Goal: Transaction & Acquisition: Purchase product/service

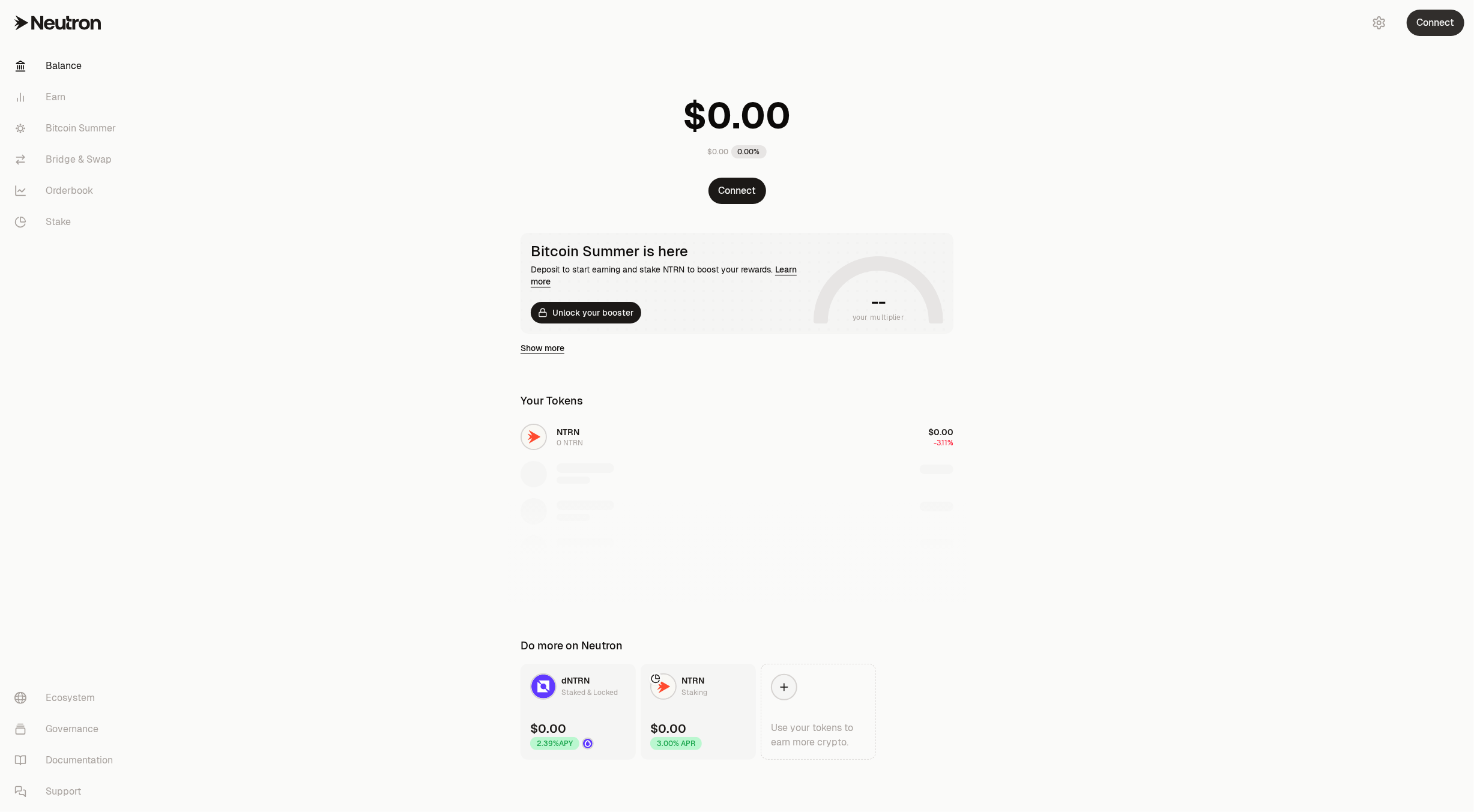
click at [1445, 20] on button "Connect" at bounding box center [1435, 23] width 58 height 26
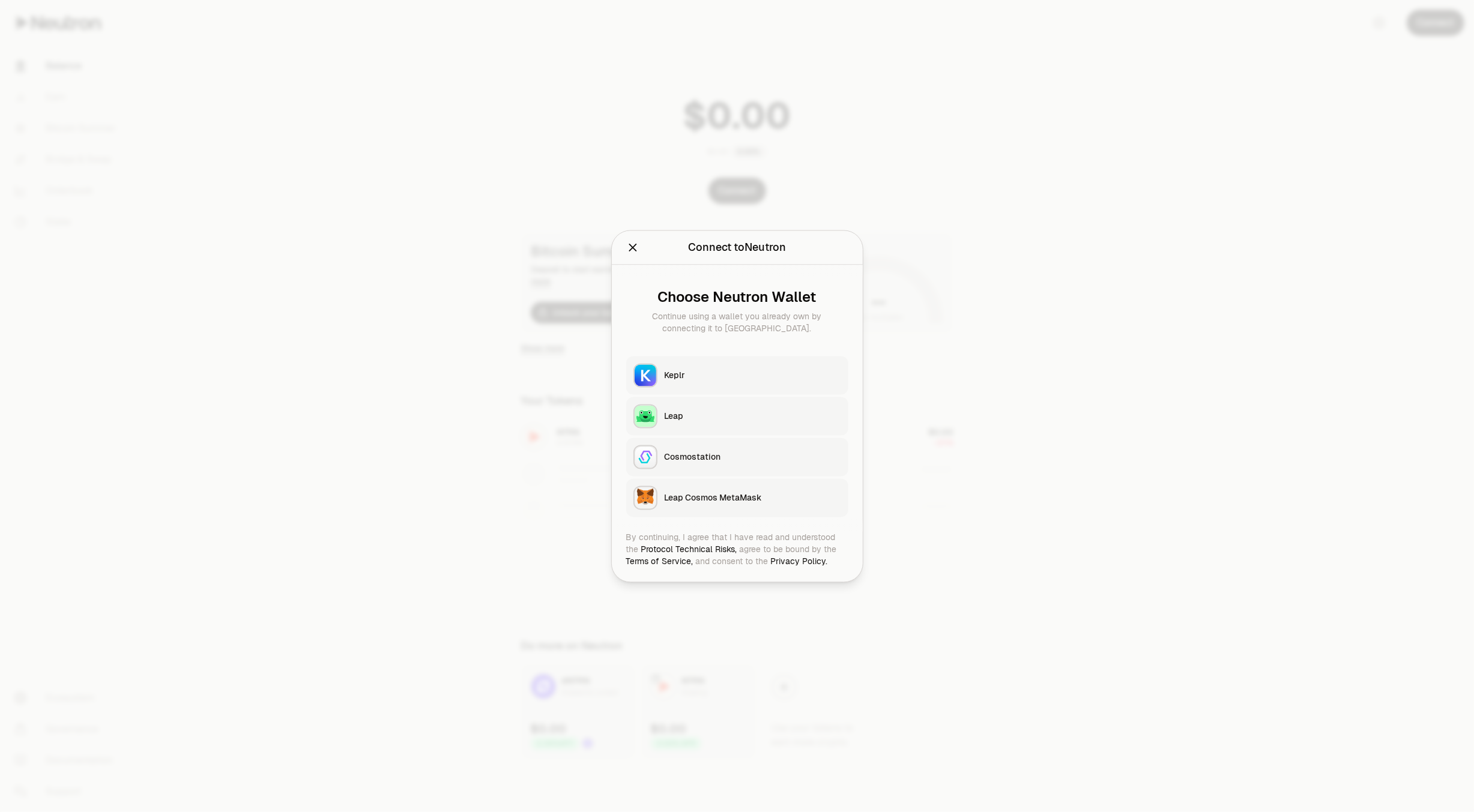
click at [672, 373] on div "Keplr" at bounding box center [753, 375] width 177 height 12
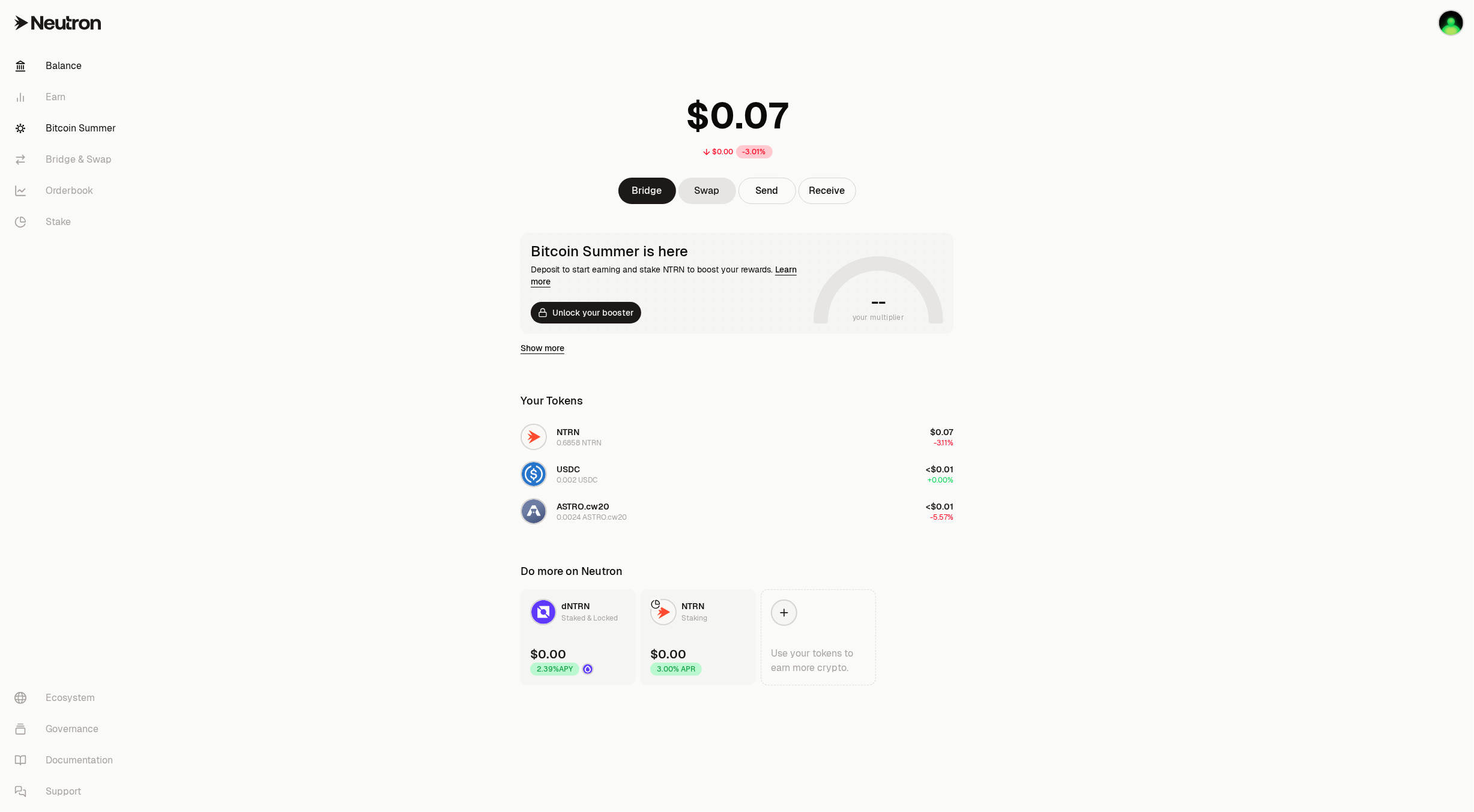
click at [86, 128] on link "Bitcoin Summer" at bounding box center [67, 129] width 125 height 31
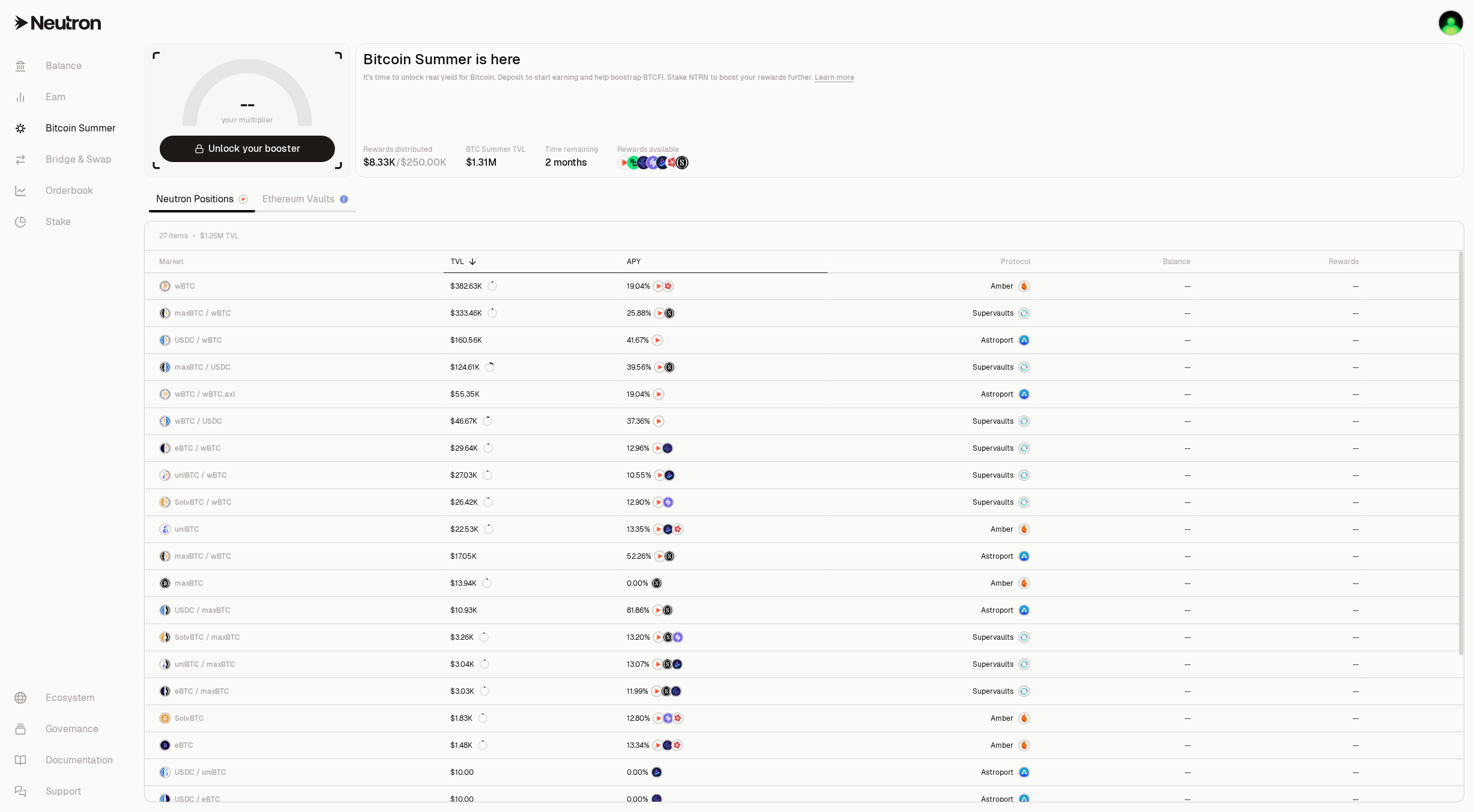
click at [635, 261] on div "APY" at bounding box center [723, 261] width 193 height 10
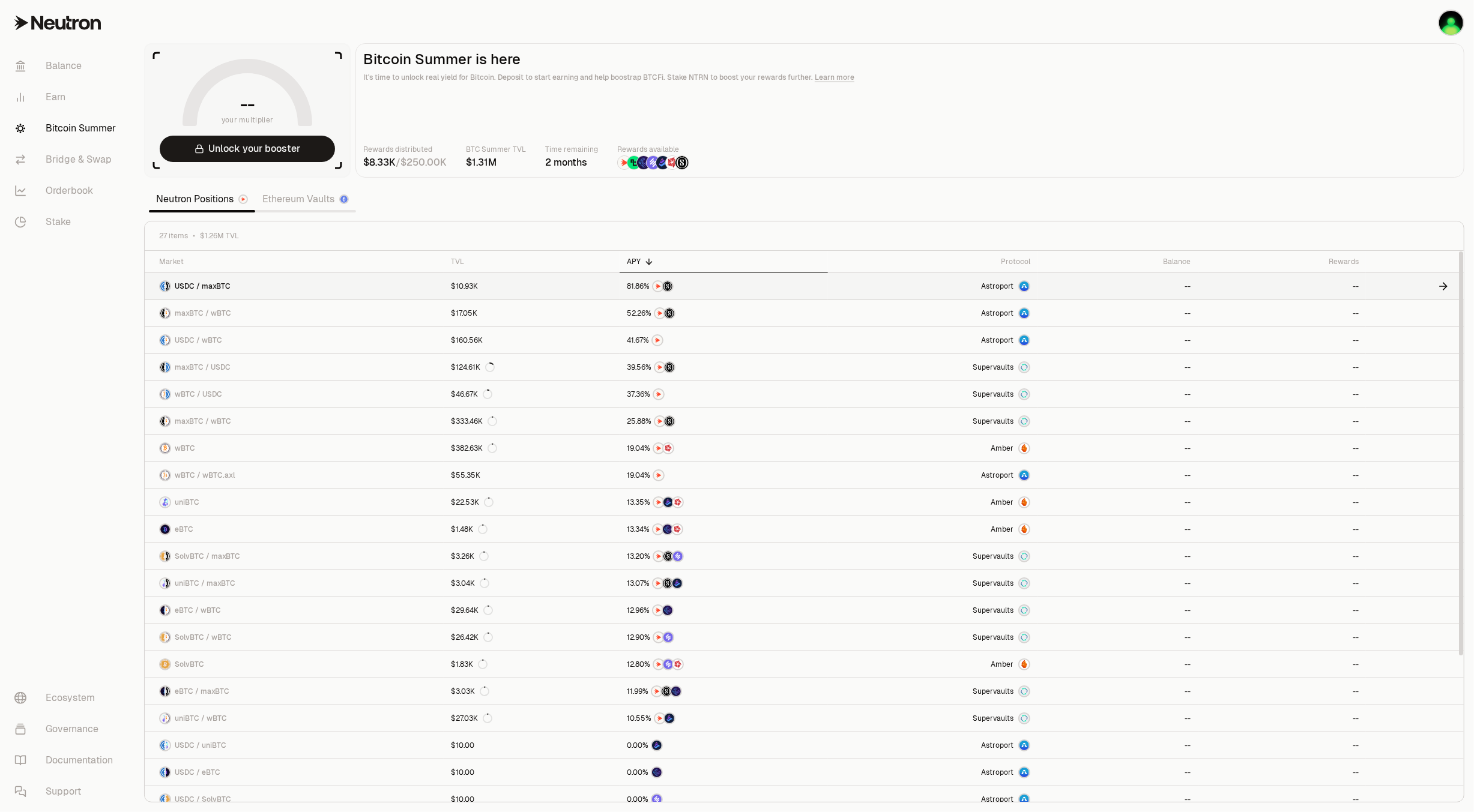
click at [297, 286] on link "USDC / maxBTC" at bounding box center [294, 286] width 299 height 26
click at [365, 448] on link "wBTC" at bounding box center [294, 448] width 299 height 26
